Goal: Task Accomplishment & Management: Manage account settings

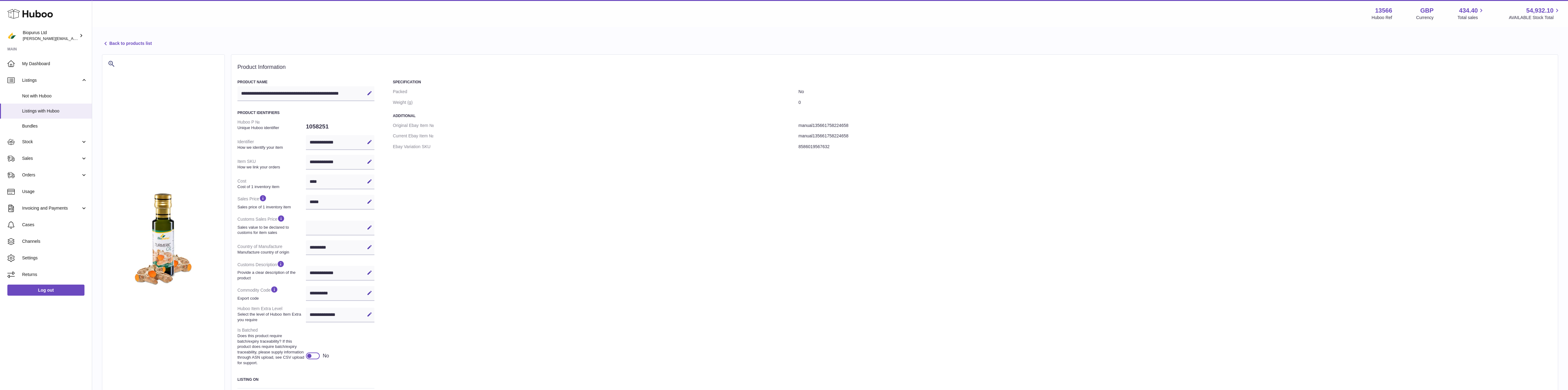
select select "***"
select select "****"
